Goal: Transaction & Acquisition: Purchase product/service

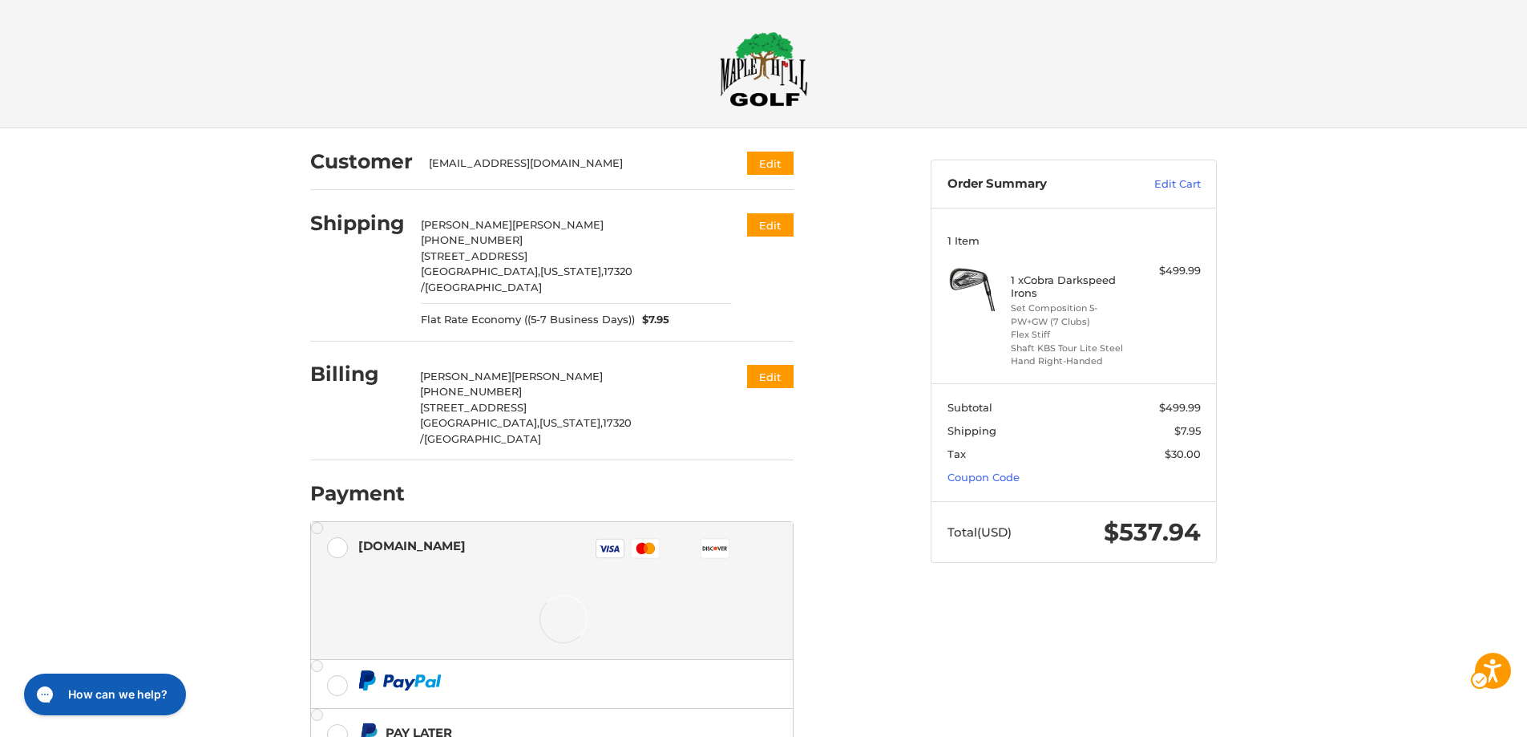
click at [981, 292] on img at bounding box center [971, 287] width 48 height 48
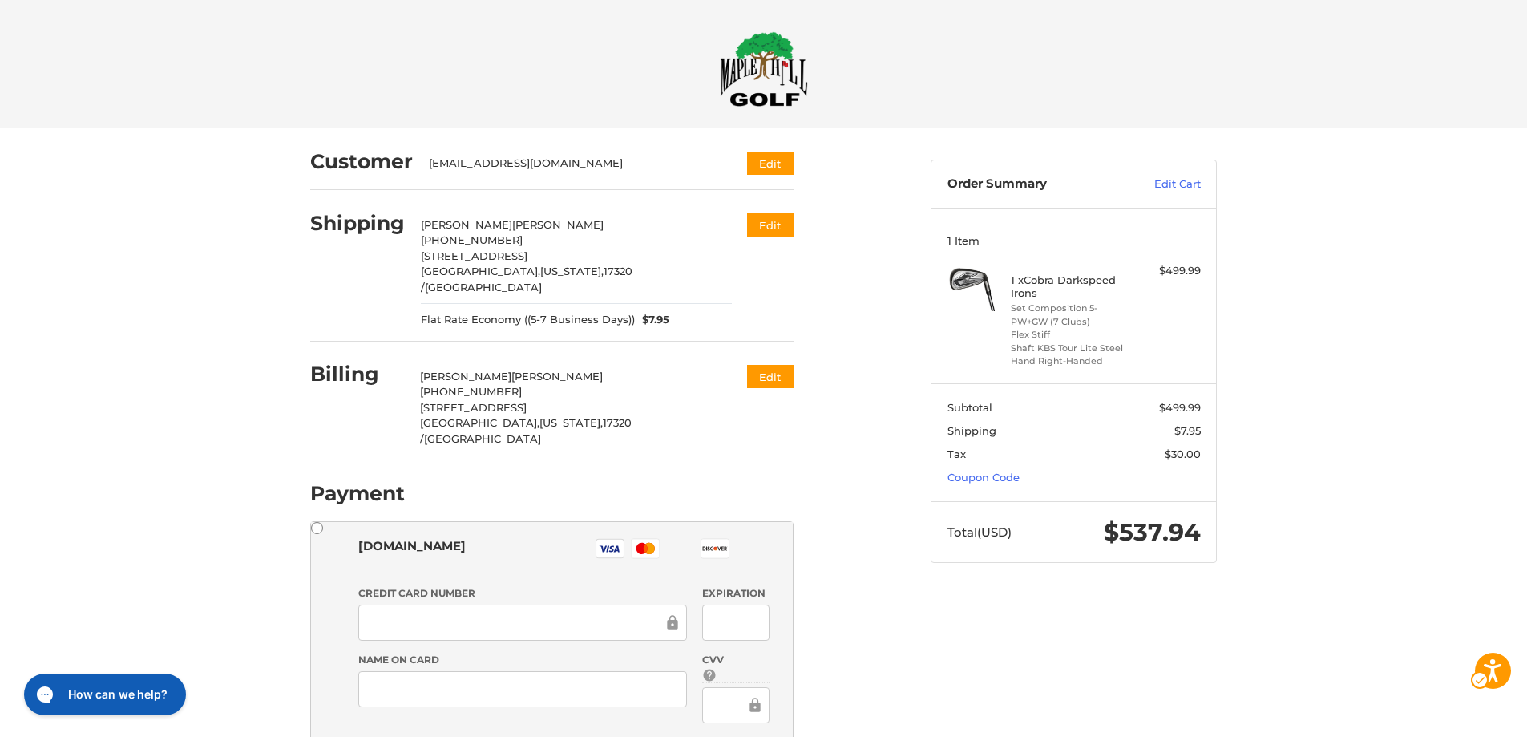
click at [975, 281] on img at bounding box center [971, 287] width 48 height 48
